Goal: Information Seeking & Learning: Learn about a topic

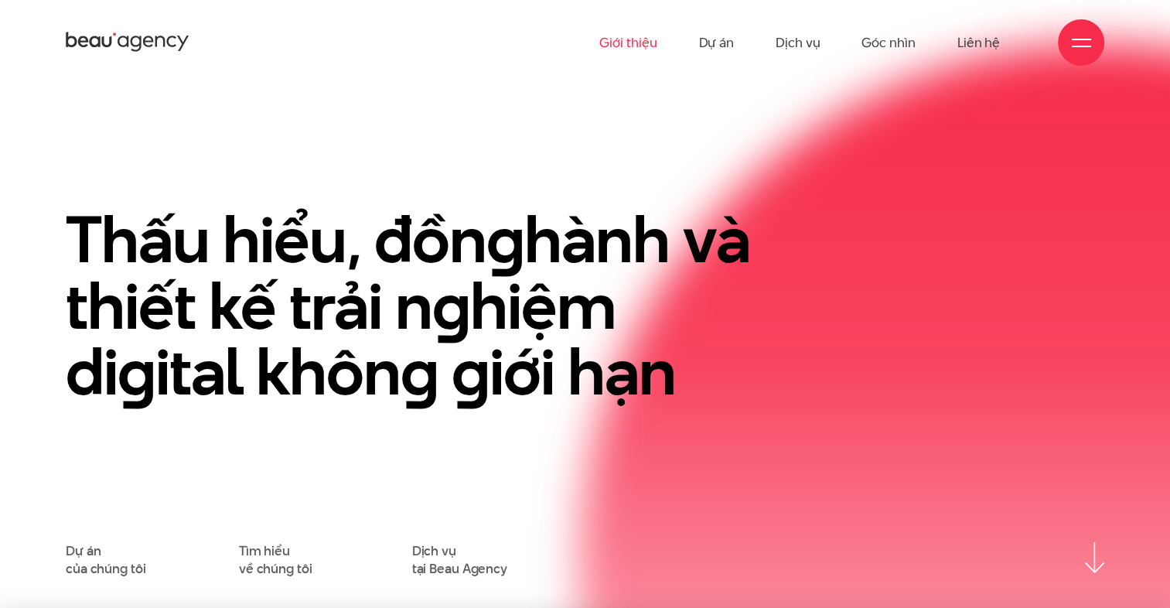
click at [644, 41] on link "Giới thiệu" at bounding box center [627, 42] width 57 height 85
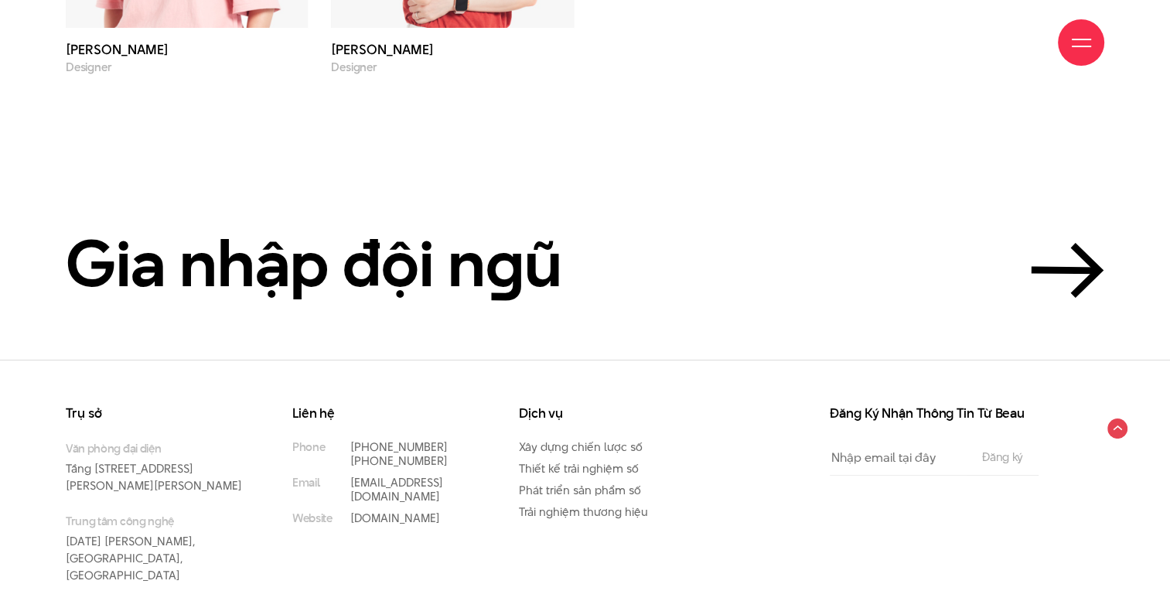
scroll to position [5376, 0]
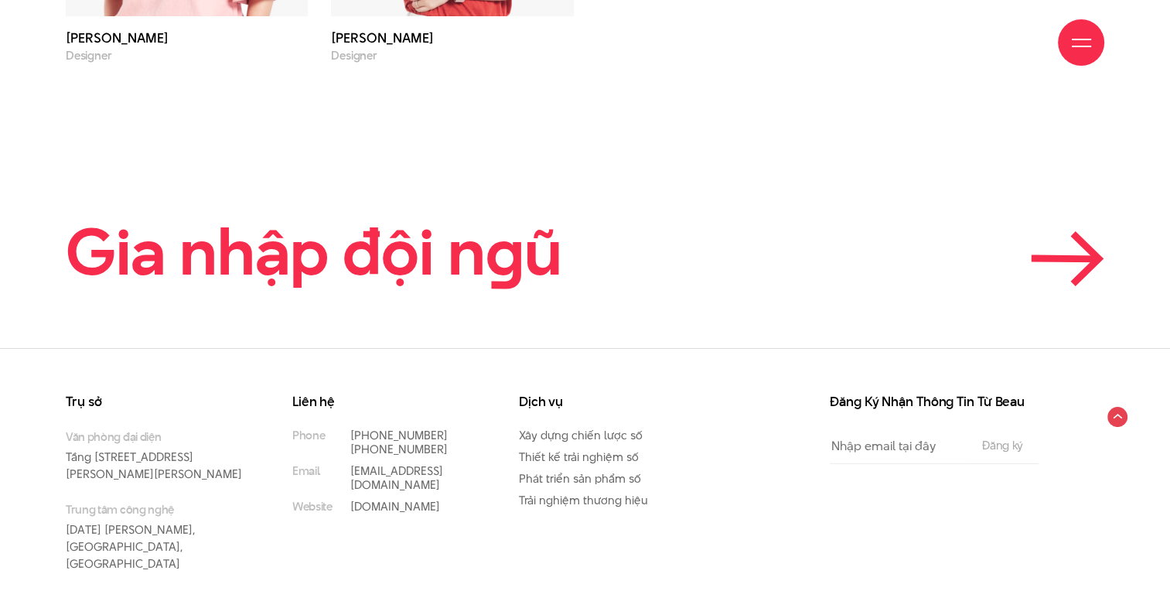
click at [302, 227] on h2 "Gia nhập đội n g ũ" at bounding box center [314, 252] width 496 height 70
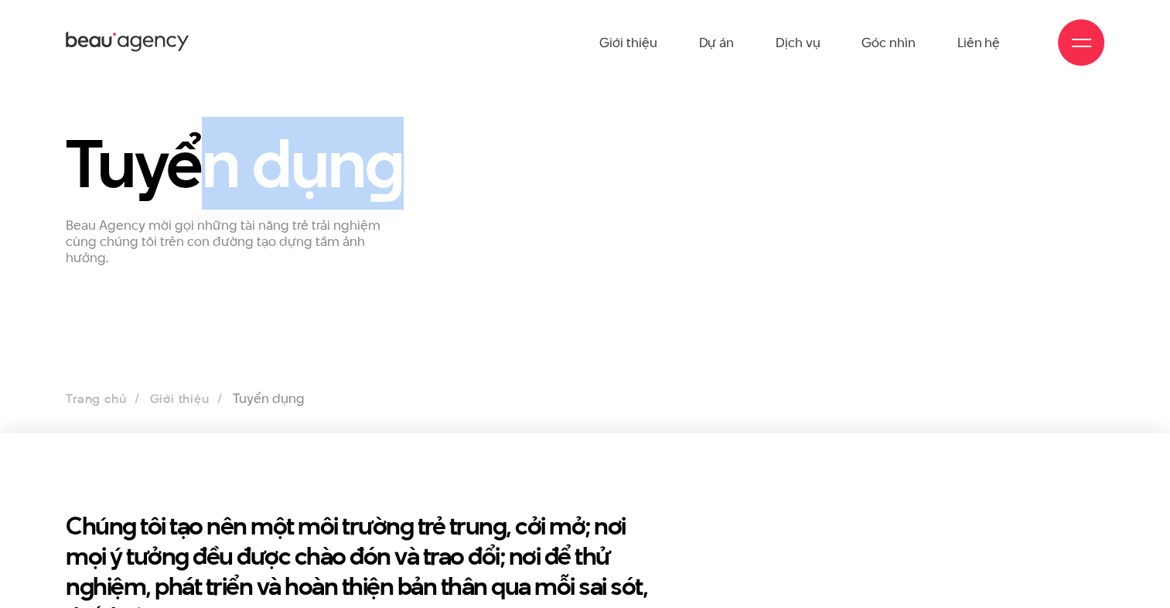
drag, startPoint x: 206, startPoint y: 176, endPoint x: 618, endPoint y: 175, distance: 412.1
click at [618, 175] on div "Tuyển dụn g Beau Agency mời gọi những tài năng trẻ trải nghiệm cùng chúng tôi t…" at bounding box center [585, 197] width 1062 height 138
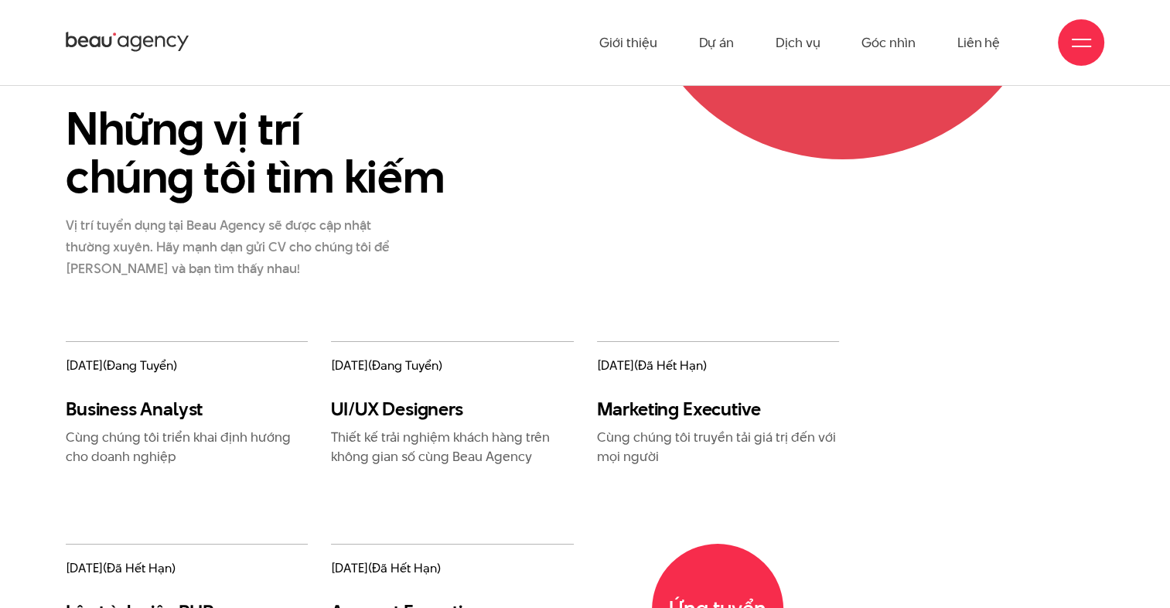
scroll to position [1624, 0]
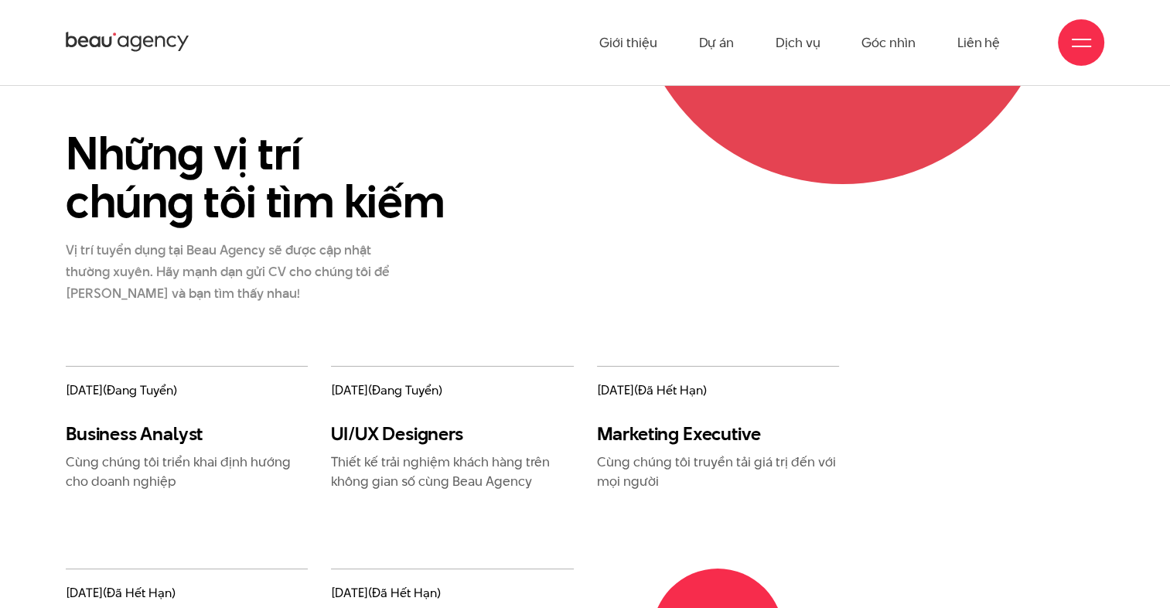
click at [136, 436] on h3 "Business Analyst" at bounding box center [187, 433] width 242 height 22
click at [421, 435] on h3 "UI/UX Designers" at bounding box center [452, 433] width 242 height 22
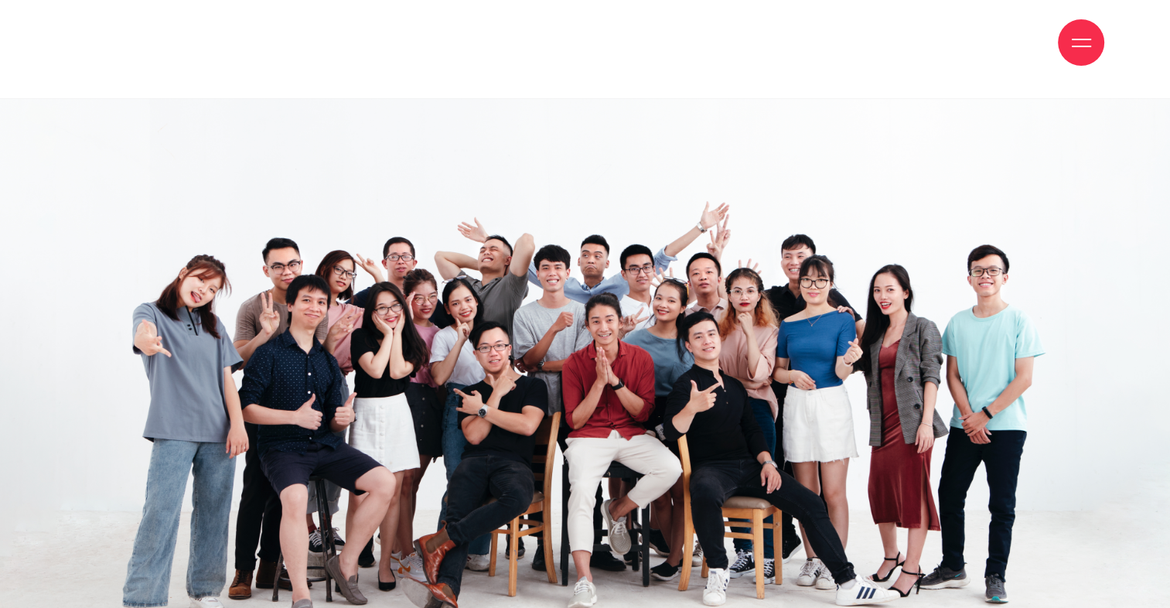
scroll to position [3015, 0]
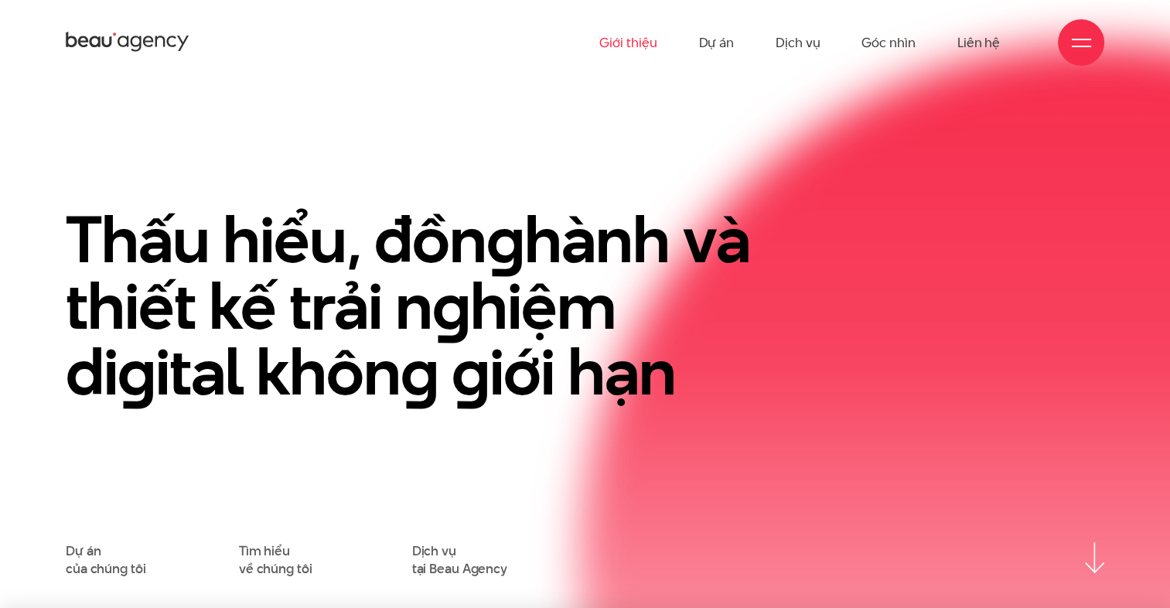
click at [628, 38] on link "Giới thiệu" at bounding box center [627, 42] width 57 height 85
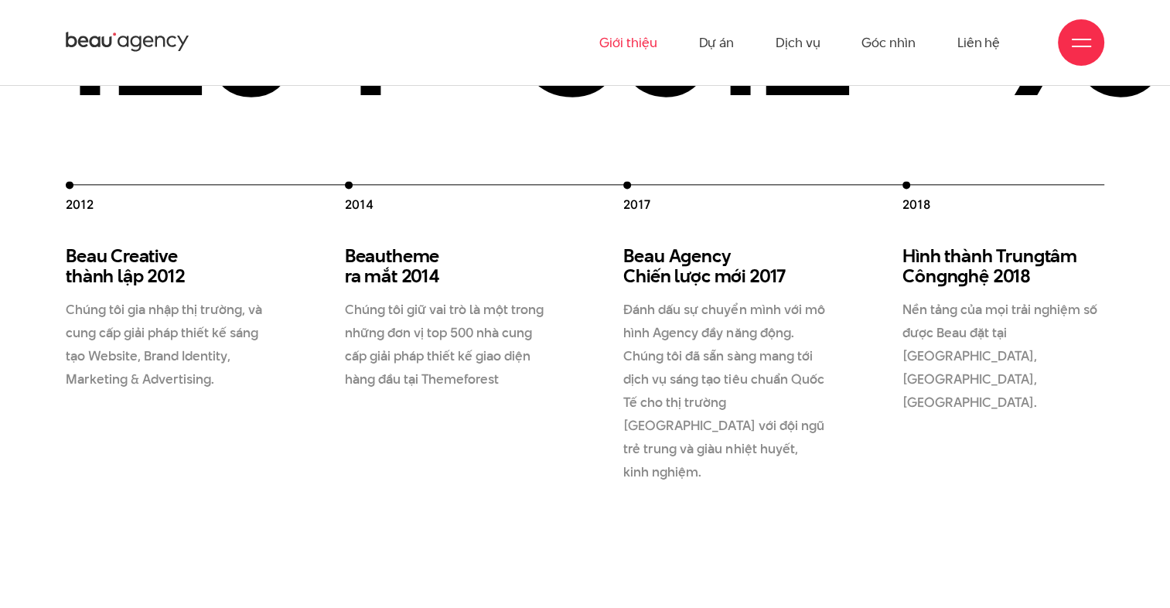
scroll to position [2088, 0]
